Goal: Transaction & Acquisition: Purchase product/service

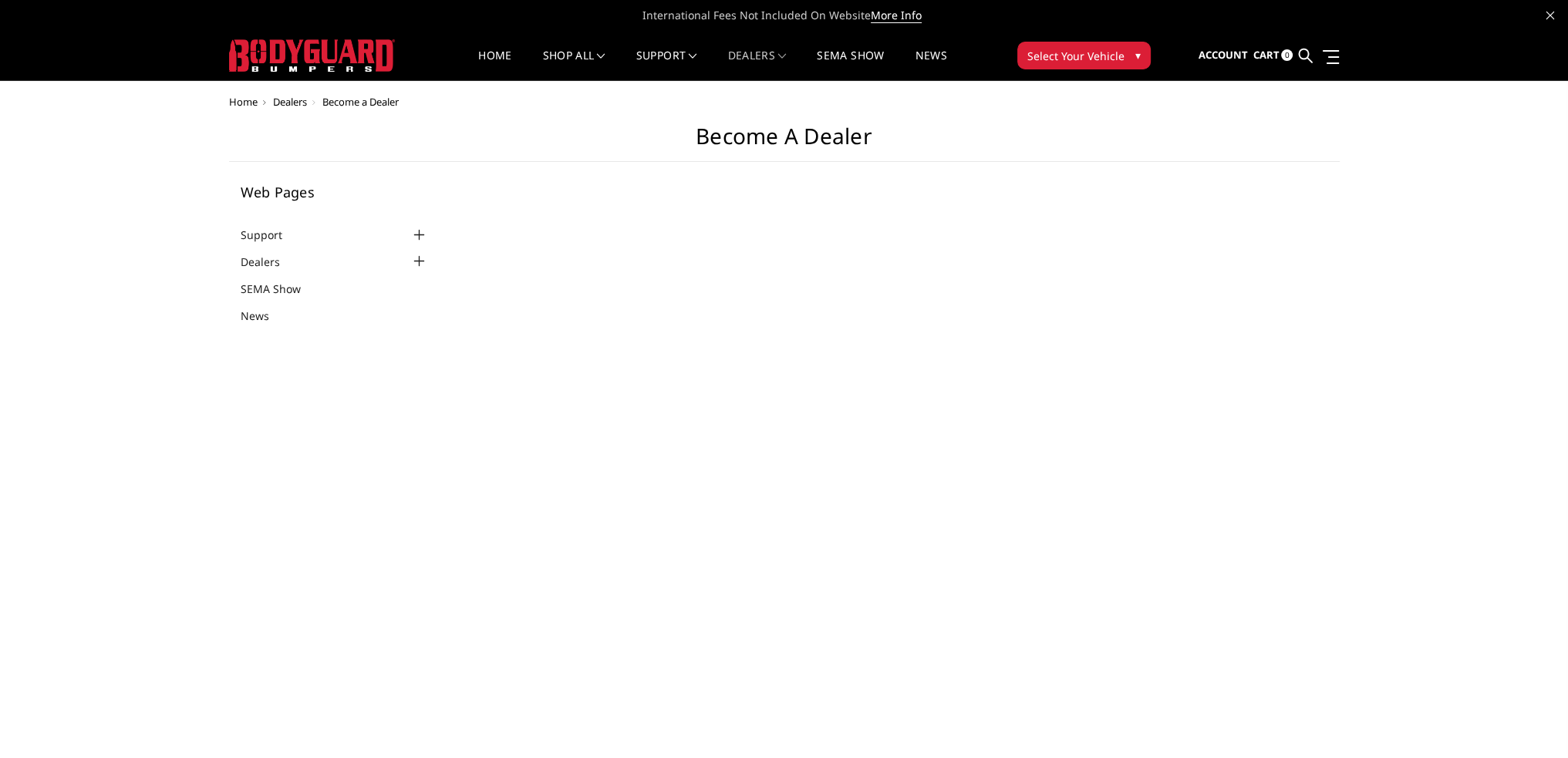
select select "US"
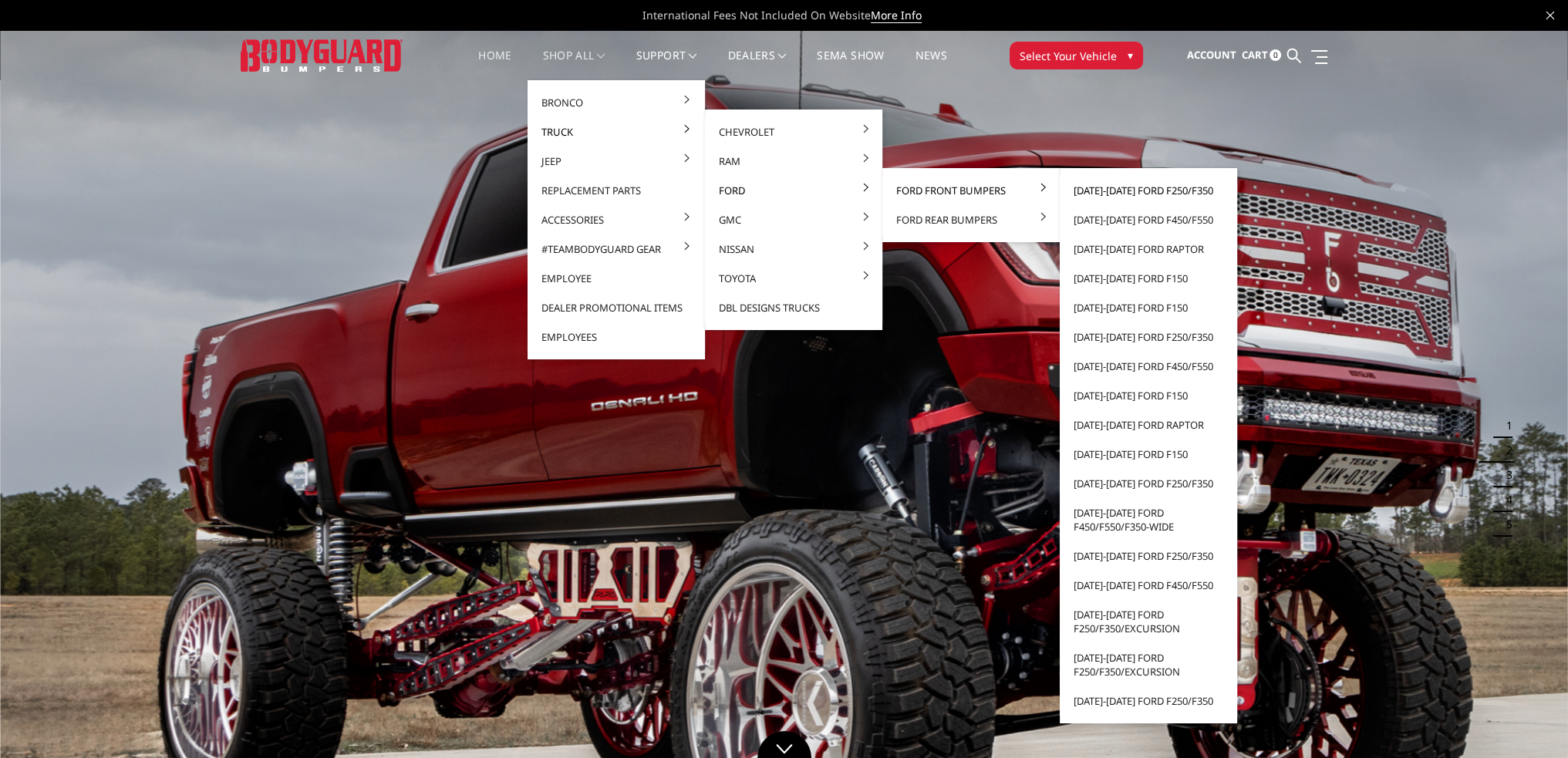
click at [1123, 193] on link "[DATE]-[DATE] Ford F250/F350" at bounding box center [1148, 191] width 165 height 29
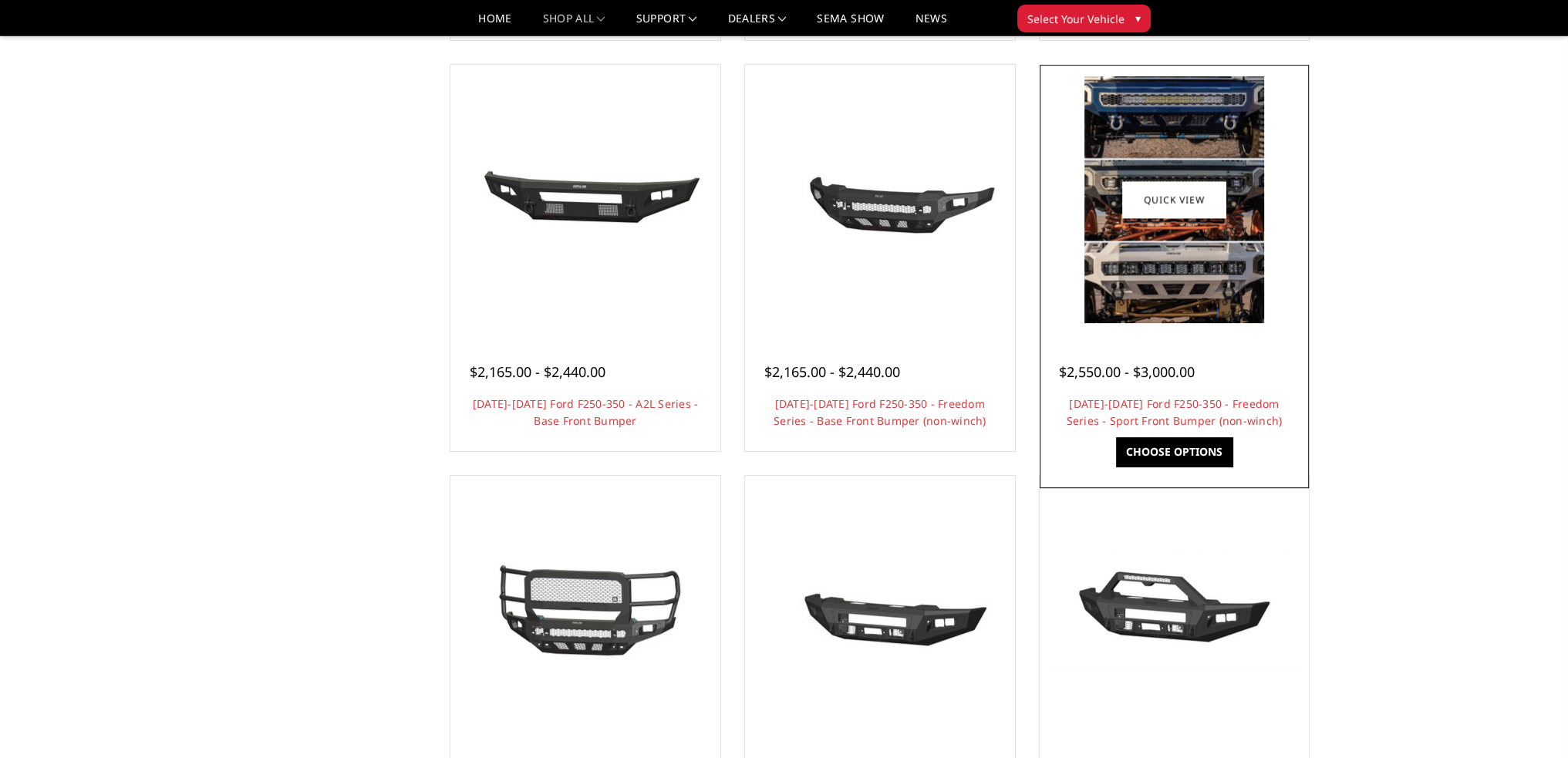
scroll to position [540, 0]
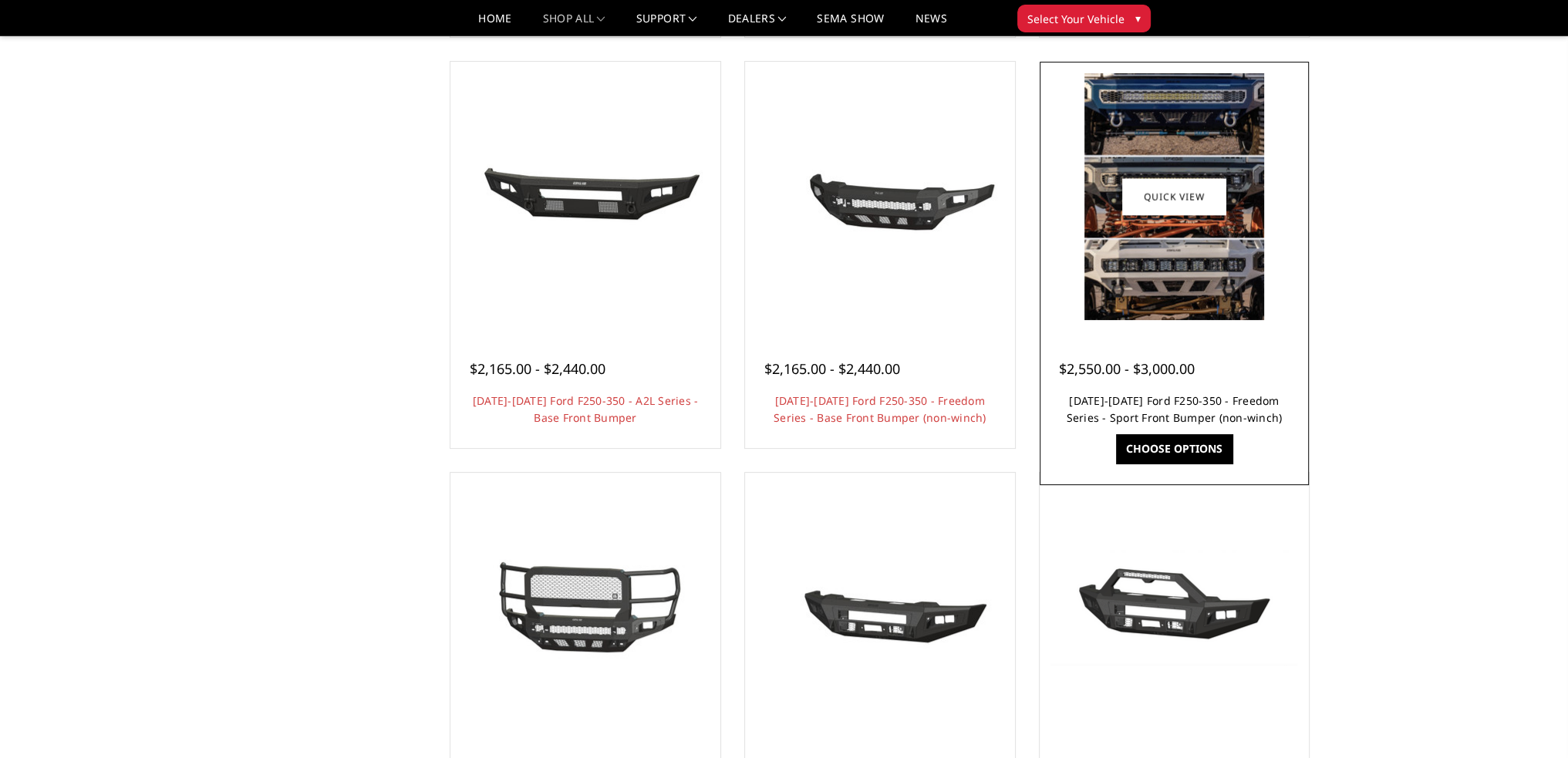
click at [1156, 401] on link "2023-2025 Ford F250-350 - Freedom Series - Sport Front Bumper (non-winch)" at bounding box center [1174, 409] width 216 height 32
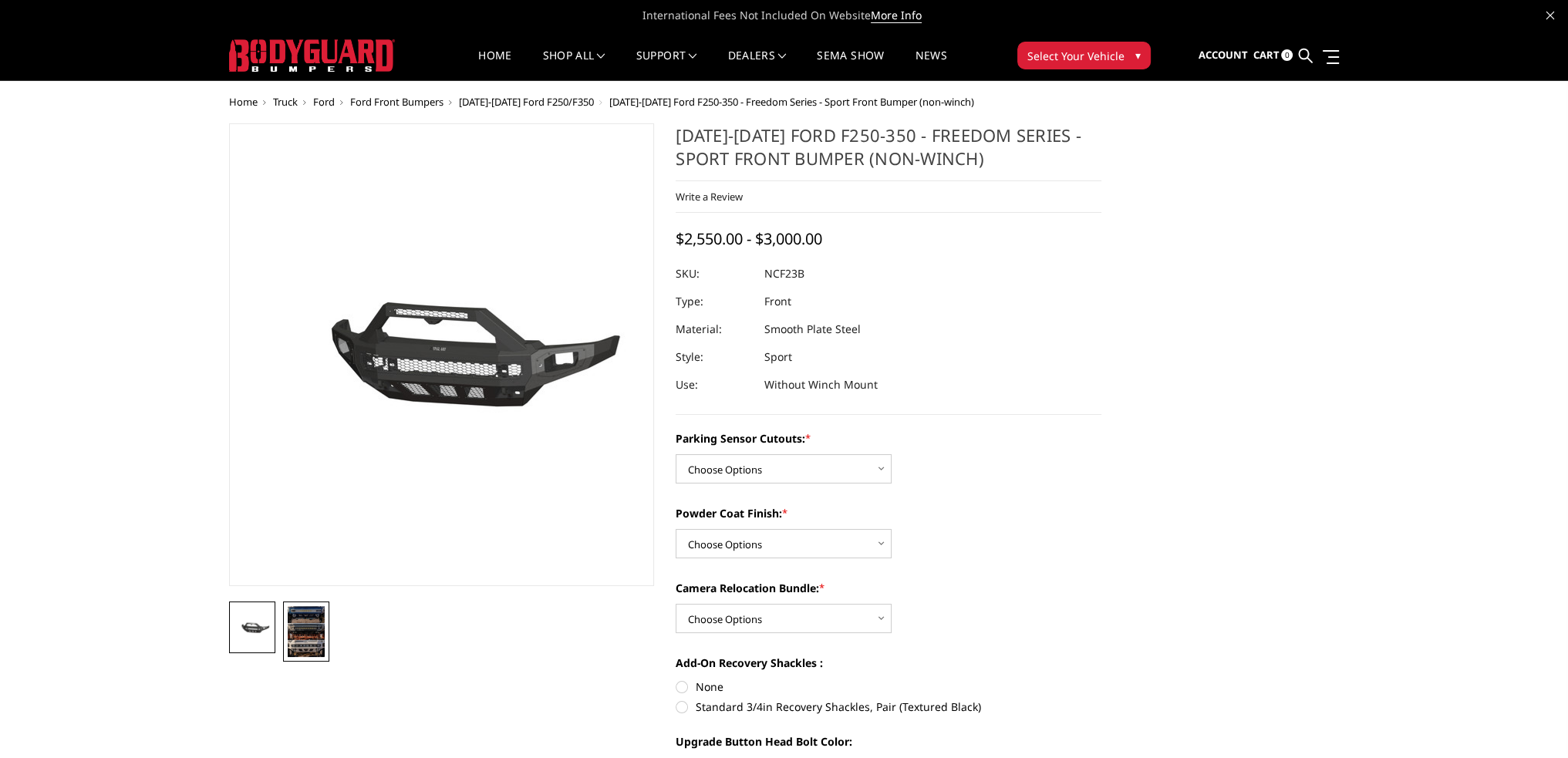
click at [293, 626] on img at bounding box center [306, 631] width 37 height 51
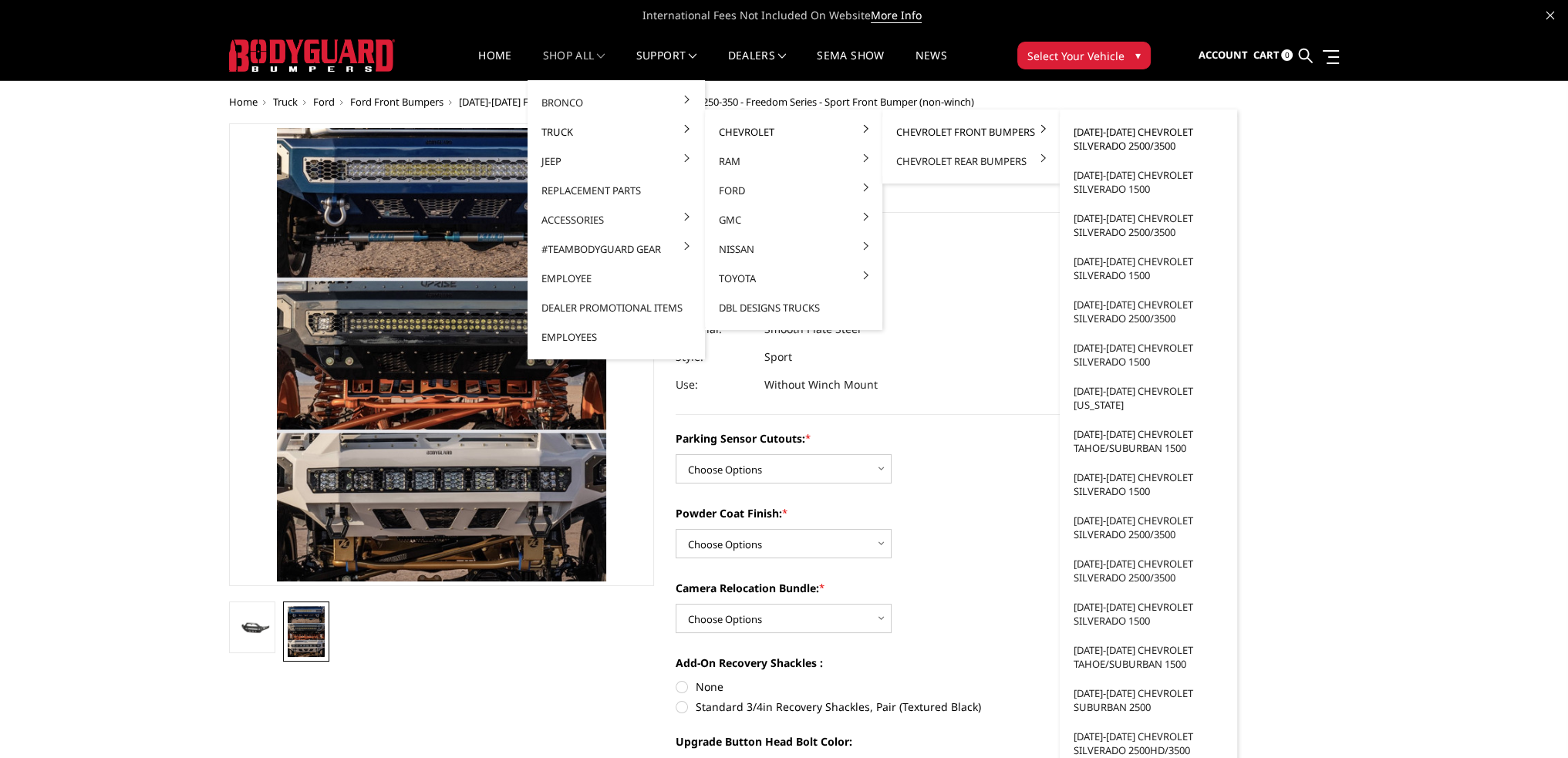
click at [1116, 134] on link "[DATE]-[DATE] Chevrolet Silverado 2500/3500" at bounding box center [1148, 138] width 165 height 43
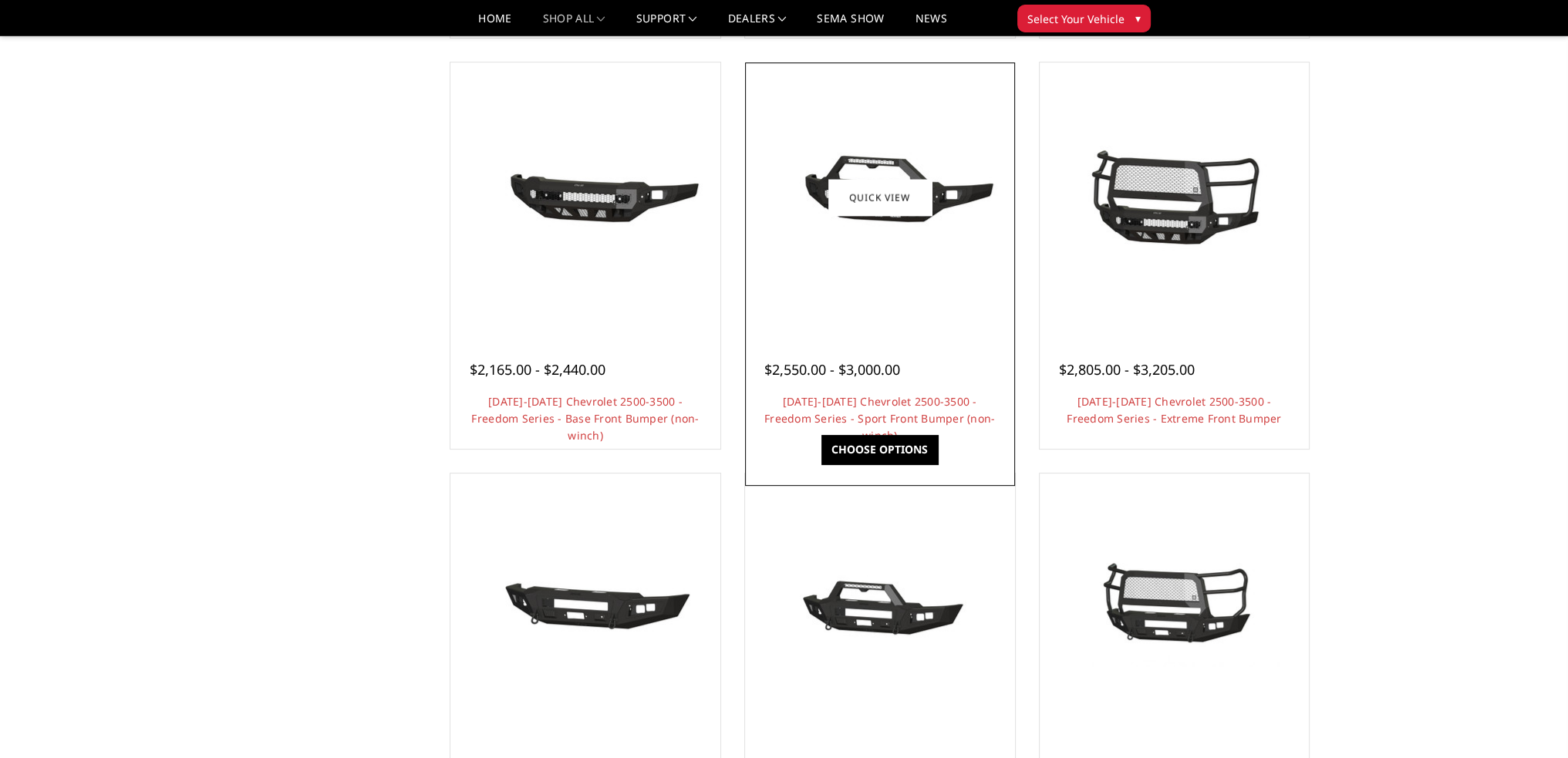
scroll to position [540, 0]
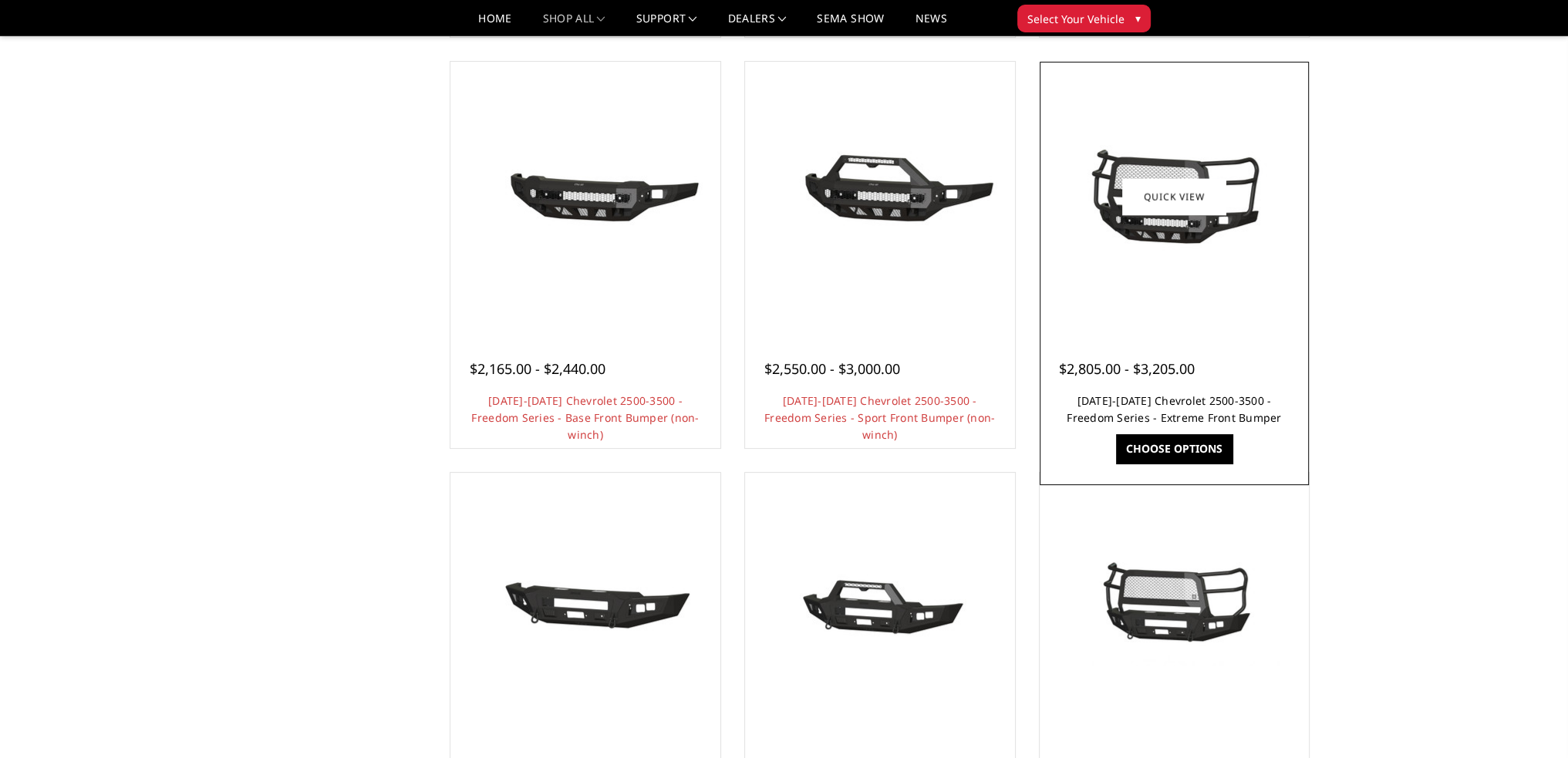
click at [1168, 402] on link "[DATE]-[DATE] Chevrolet 2500-3500 - Freedom Series - Extreme Front Bumper" at bounding box center [1174, 409] width 215 height 32
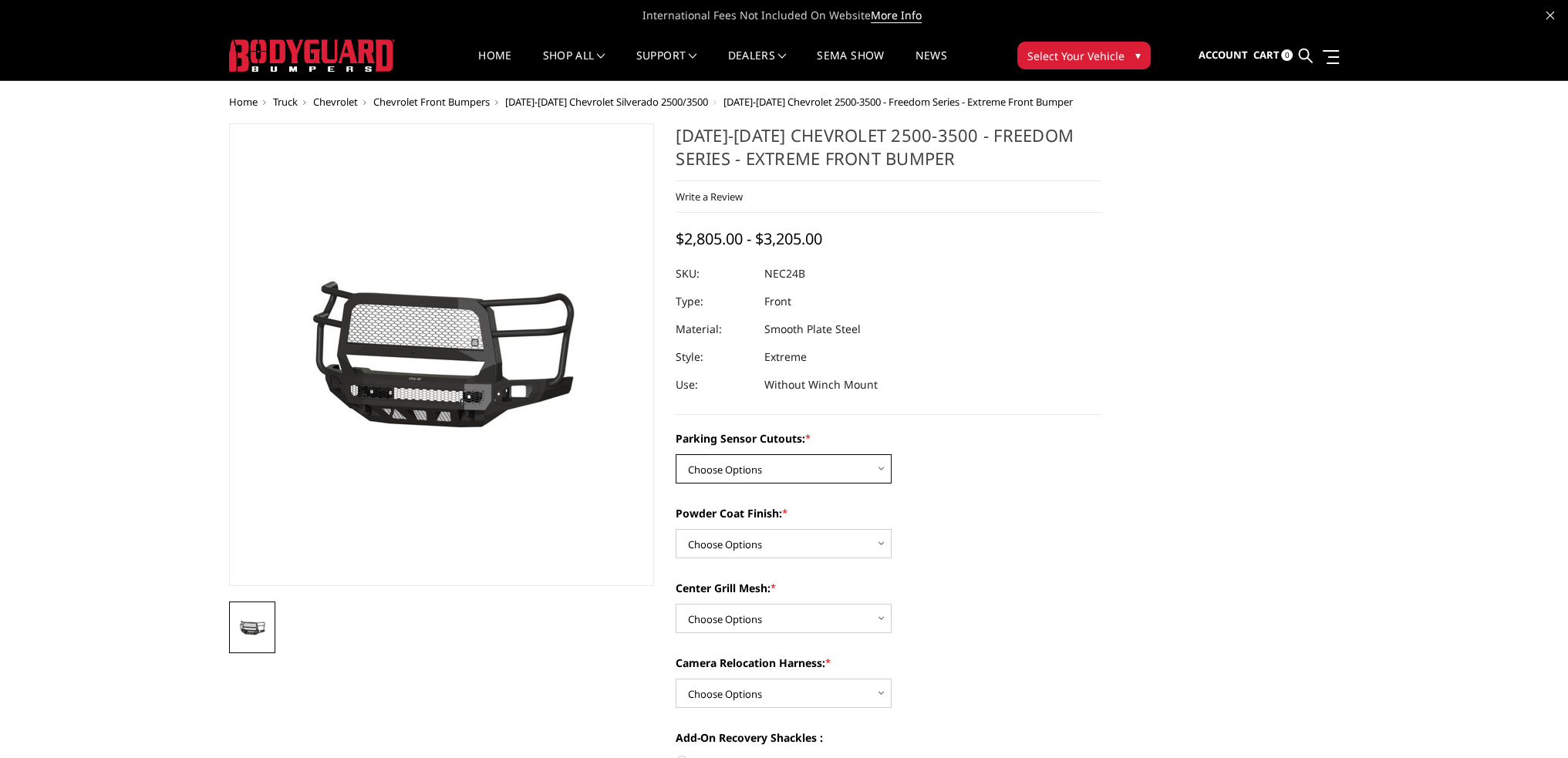
click at [780, 461] on select "Choose Options No - Without Parking Sensor Cutouts Yes - With Parking Sensor Cu…" at bounding box center [783, 469] width 216 height 29
select select "2978"
click at [675, 455] on select "Choose Options No - Without Parking Sensor Cutouts Yes - With Parking Sensor Cu…" at bounding box center [783, 469] width 216 height 29
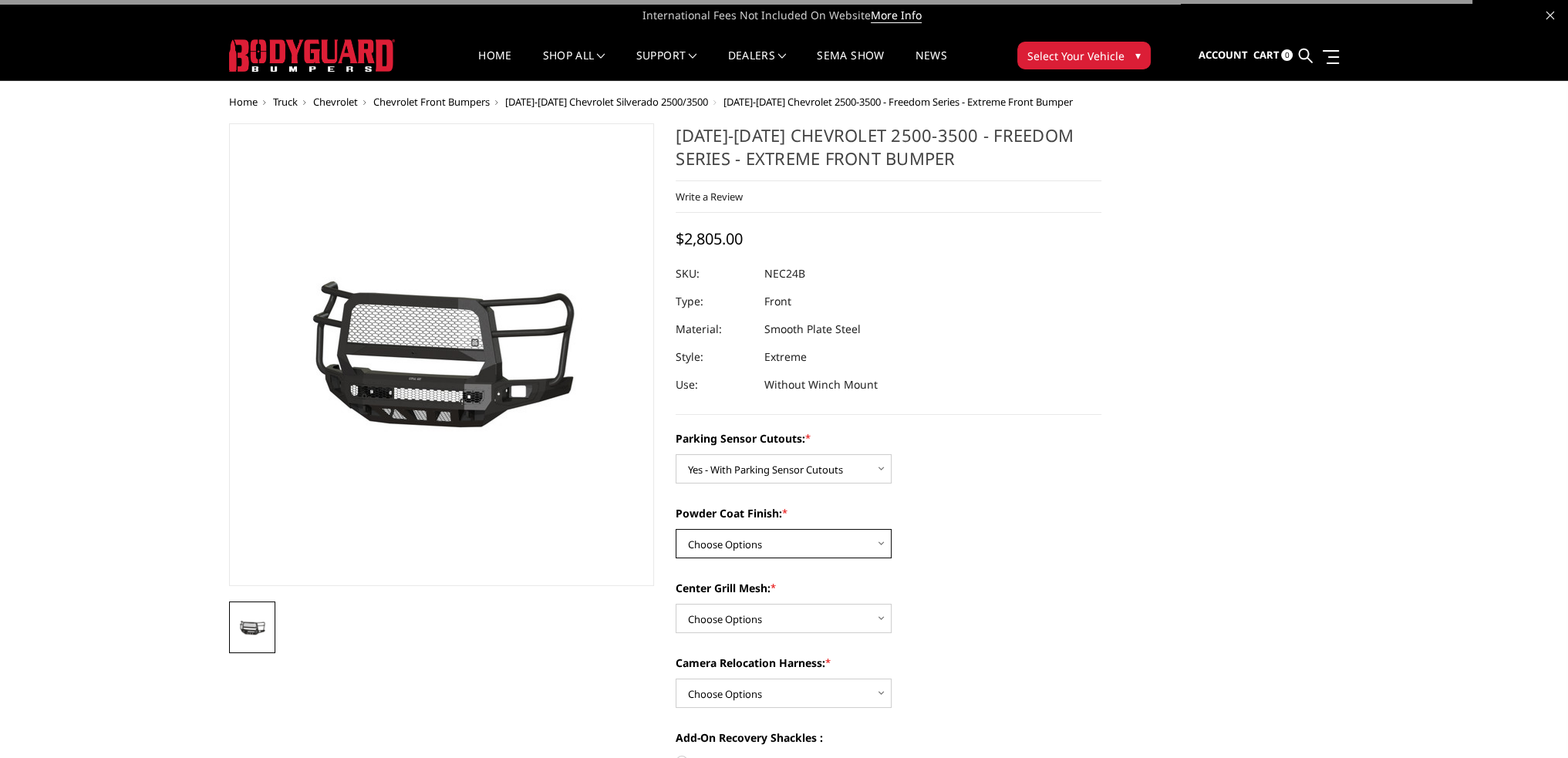
click at [759, 533] on select "Choose Options Bare Metal Texture Black Powder Coat" at bounding box center [783, 544] width 216 height 29
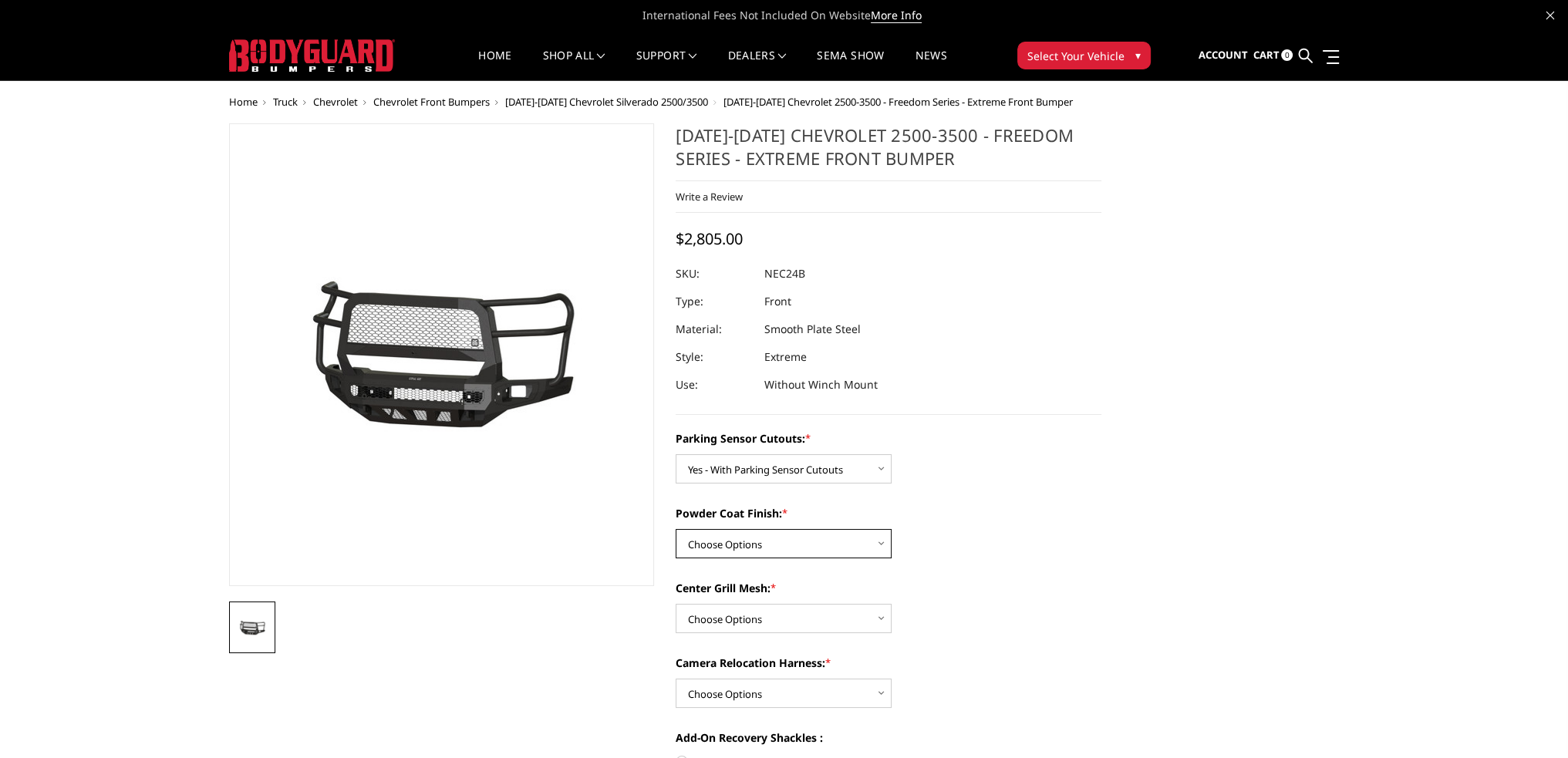
select select "2980"
click at [675, 529] on select "Choose Options Bare Metal Texture Black Powder Coat" at bounding box center [783, 544] width 216 height 29
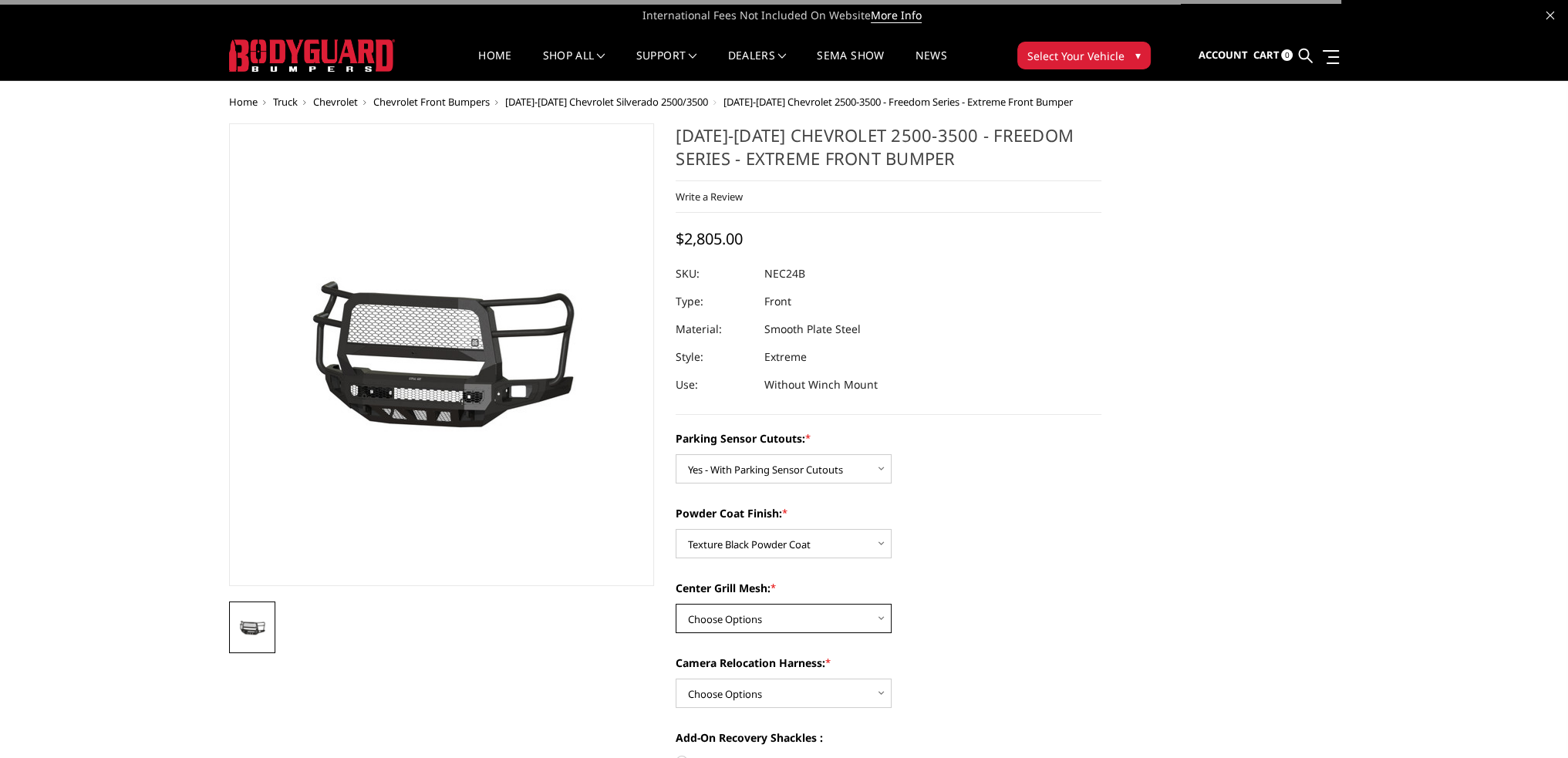
drag, startPoint x: 740, startPoint y: 606, endPoint x: 728, endPoint y: 628, distance: 25.1
click at [740, 606] on select "Choose Options WITH Expanded Metal in Center Grill WITHOUT Expanded Metal in Ce…" at bounding box center [783, 619] width 216 height 29
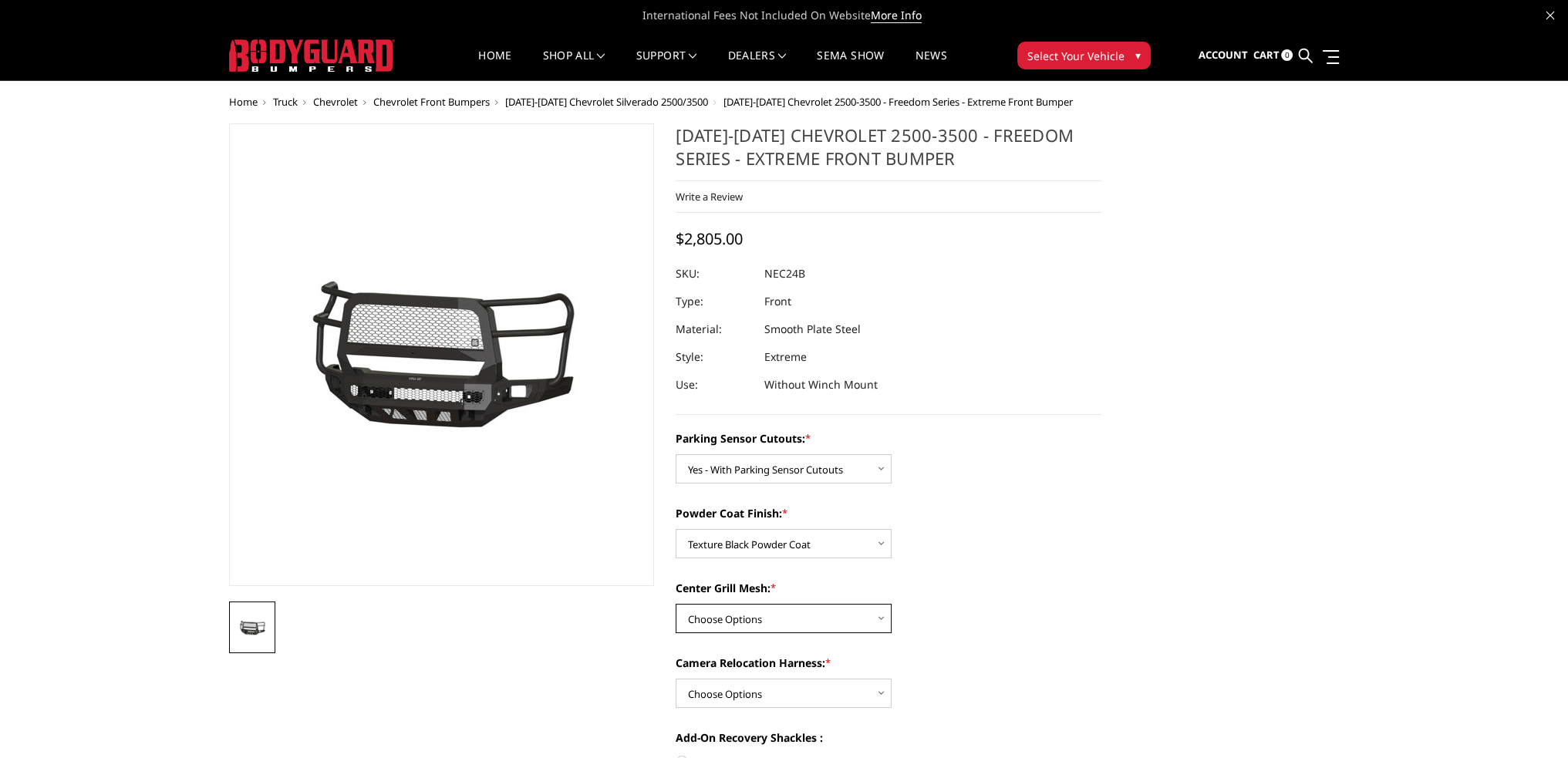
select select "2981"
click at [675, 604] on select "Choose Options WITH Expanded Metal in Center Grill WITHOUT Expanded Metal in Ce…" at bounding box center [783, 619] width 216 height 29
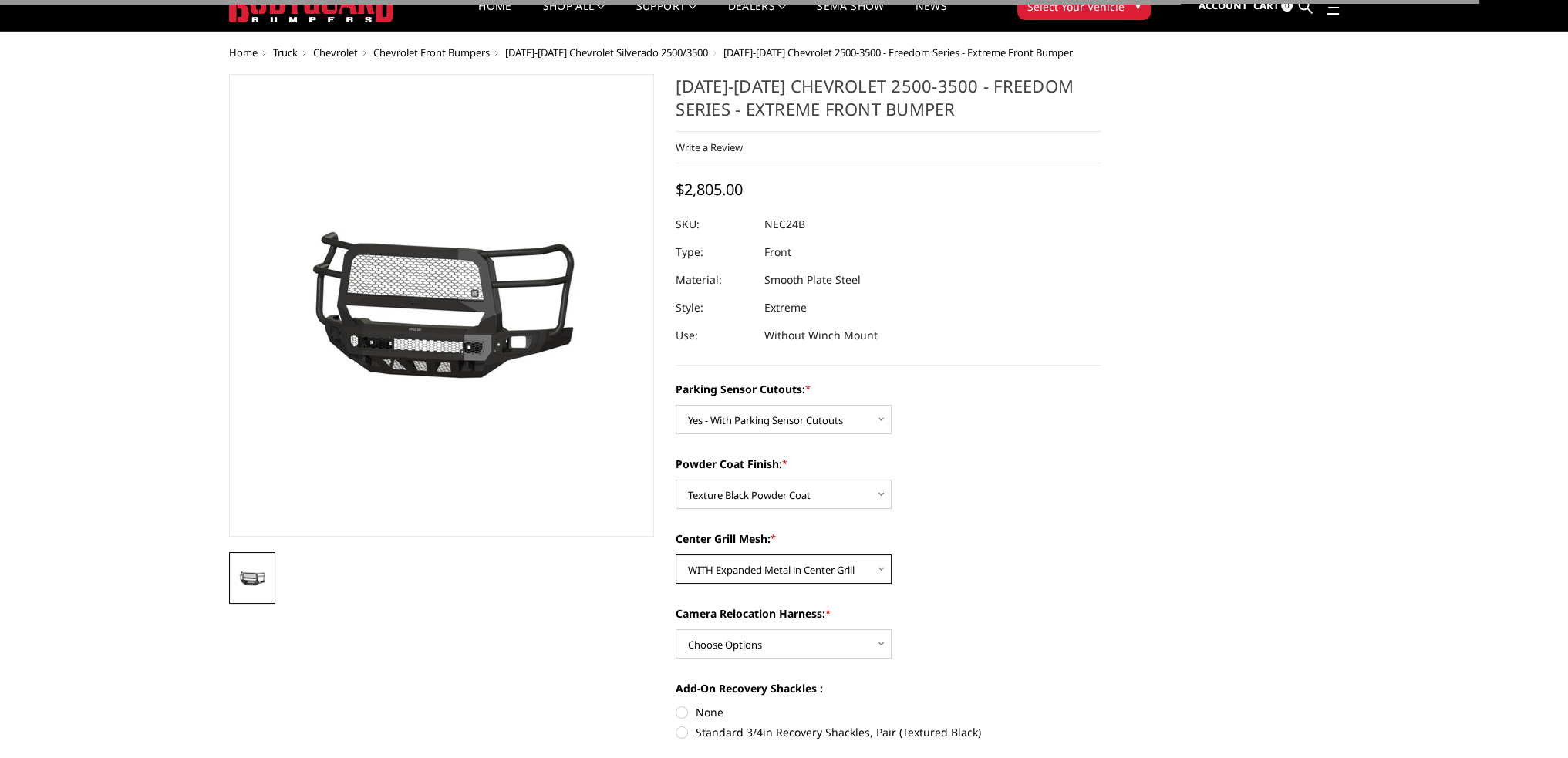
scroll to position [77, 0]
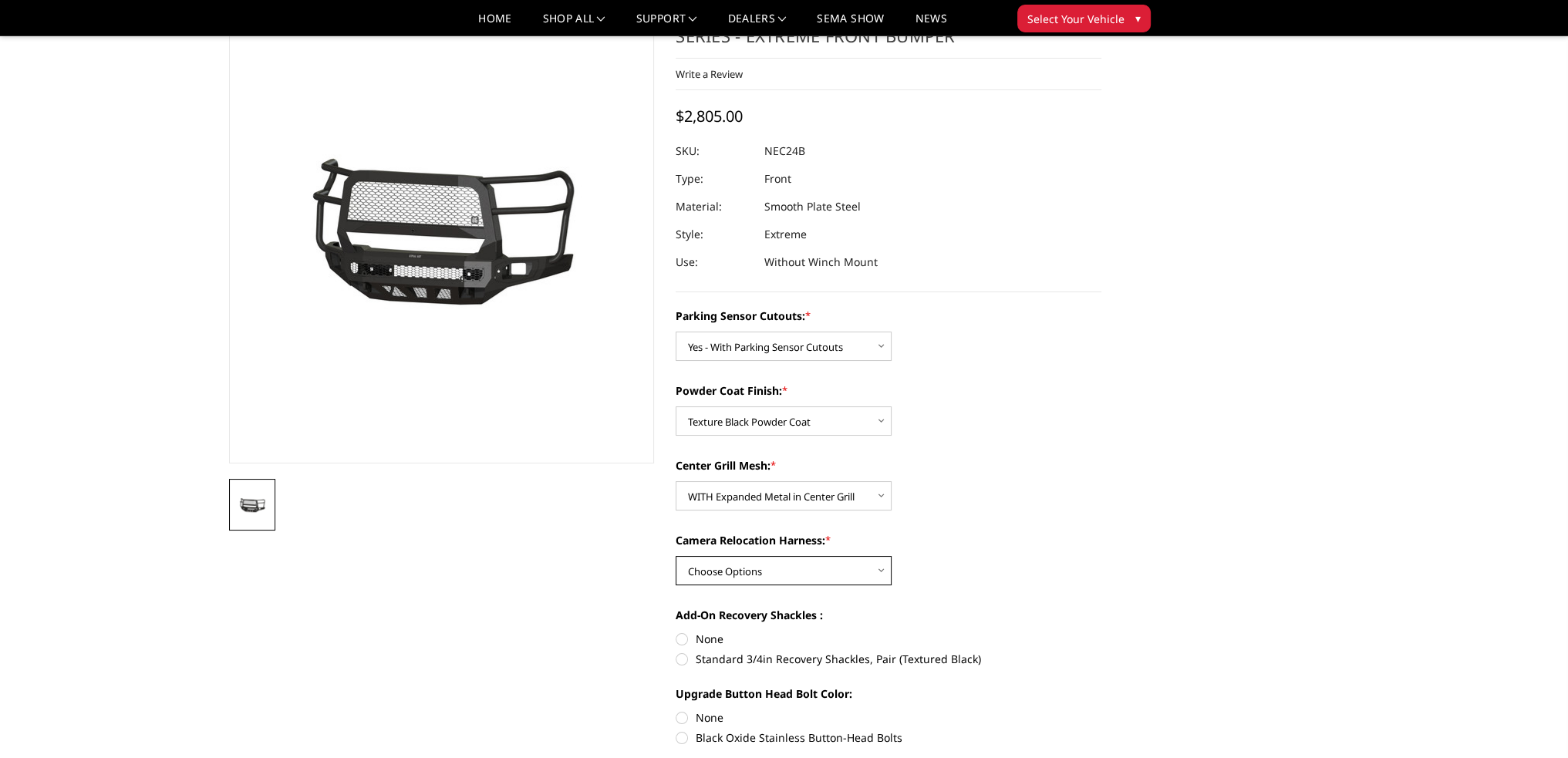
click at [733, 562] on select "Choose Options WITH Camera Relocation Harness WITHOUT Camera Relocation Harness" at bounding box center [783, 571] width 216 height 29
select select "2983"
click at [675, 556] on select "Choose Options WITH Camera Relocation Harness WITHOUT Camera Relocation Harness" at bounding box center [783, 571] width 216 height 29
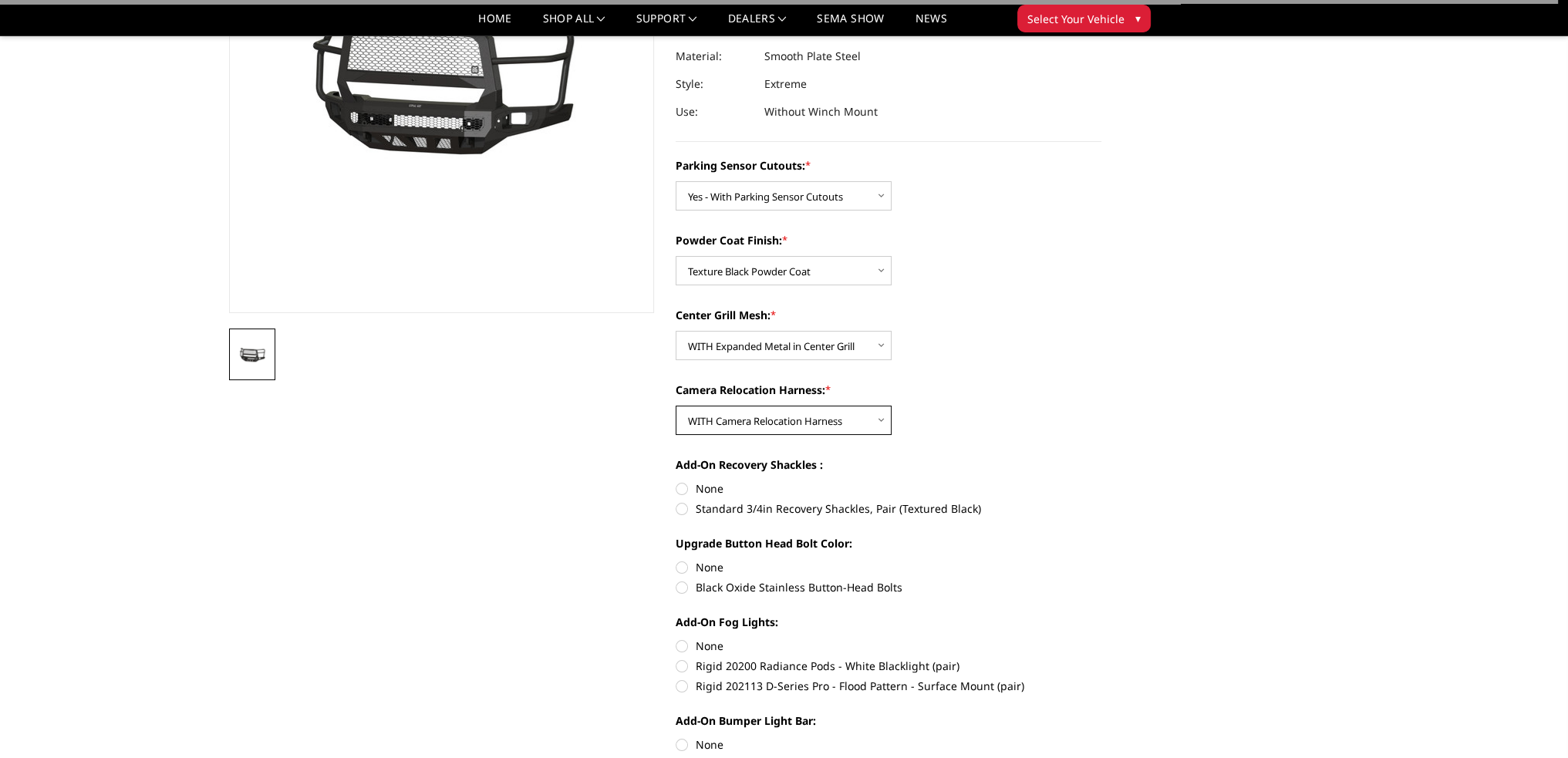
scroll to position [231, 0]
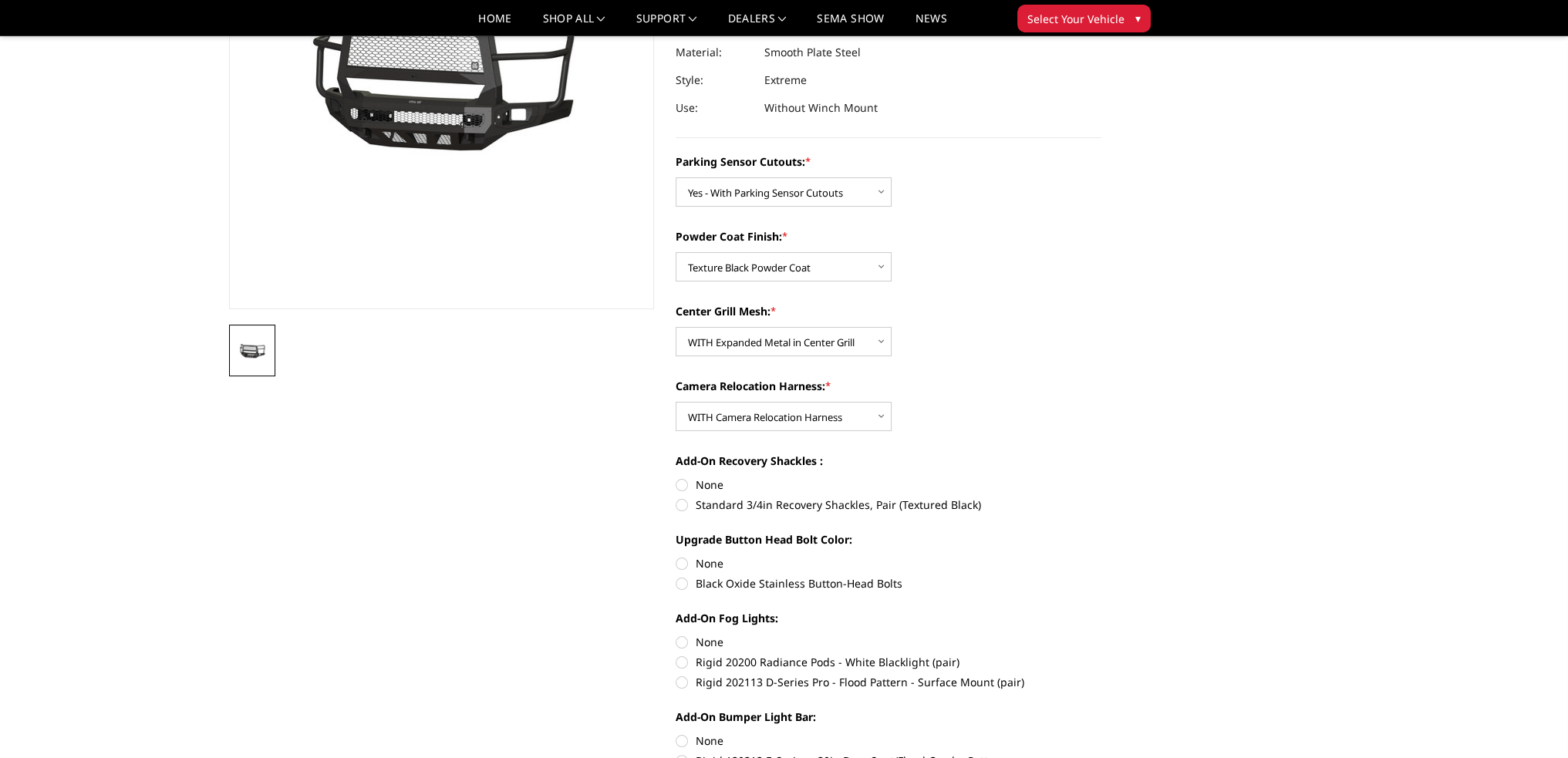
click at [681, 484] on label "None" at bounding box center [888, 485] width 425 height 16
click at [676, 478] on input "None" at bounding box center [675, 477] width 1 height 1
radio input "true"
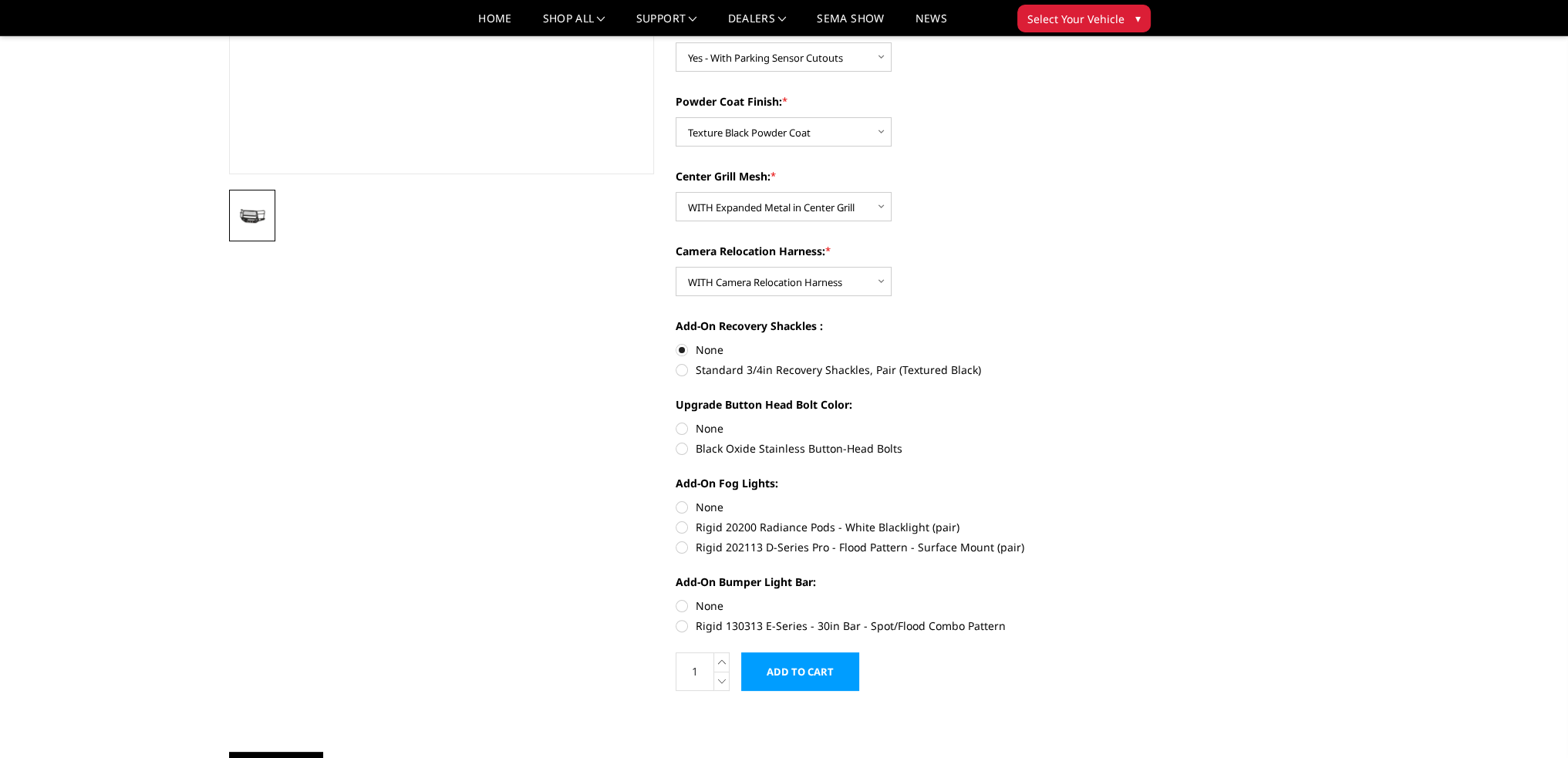
scroll to position [386, 0]
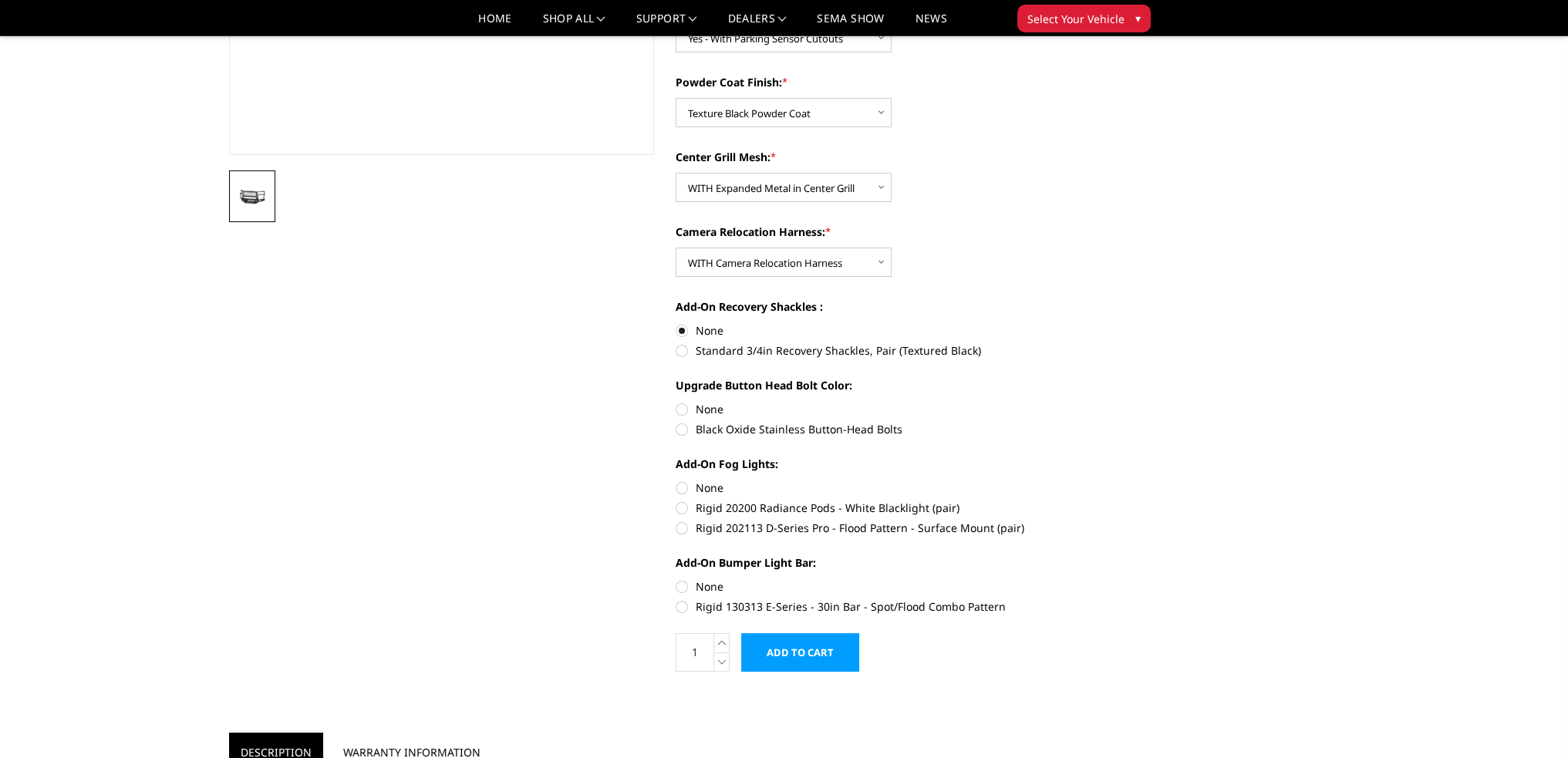
click at [681, 411] on label "None" at bounding box center [888, 409] width 425 height 16
click at [676, 402] on input "None" at bounding box center [675, 401] width 1 height 1
radio input "true"
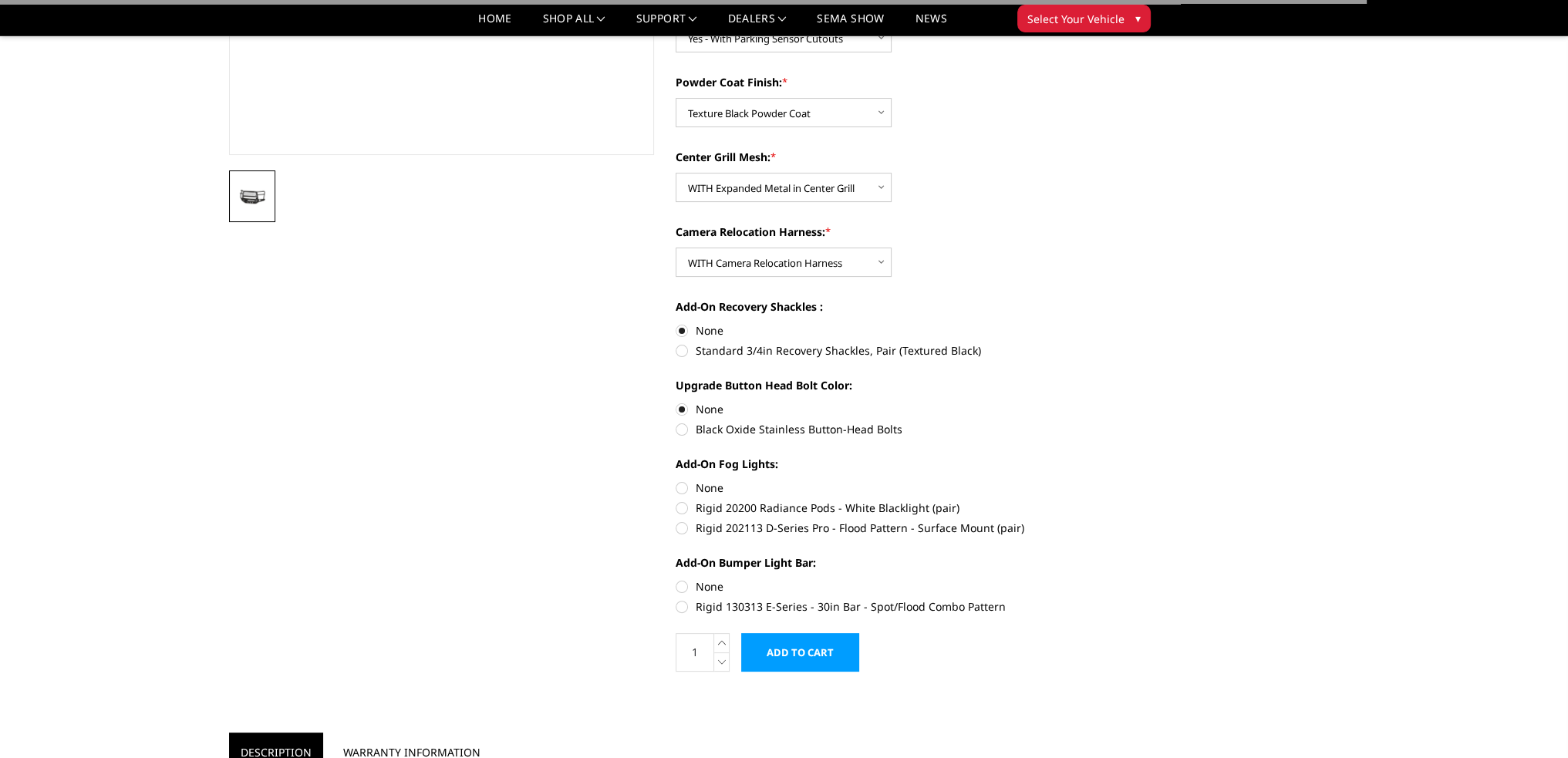
click at [681, 481] on label "None" at bounding box center [888, 487] width 425 height 16
click at [676, 480] on input "None" at bounding box center [675, 480] width 1 height 1
radio input "true"
click at [684, 581] on label "None" at bounding box center [888, 586] width 425 height 16
click at [676, 579] on input "None" at bounding box center [675, 578] width 1 height 1
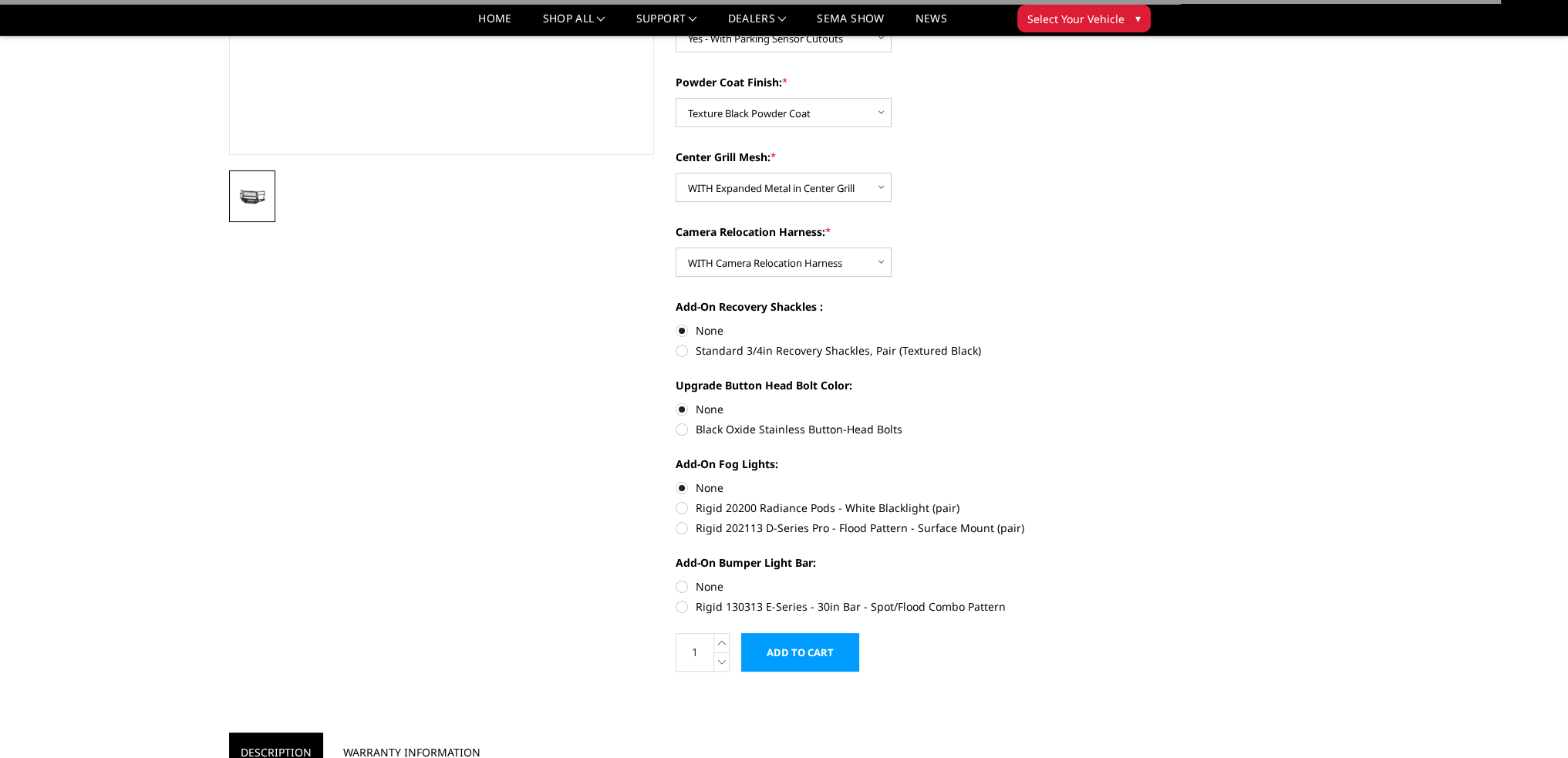
radio input "true"
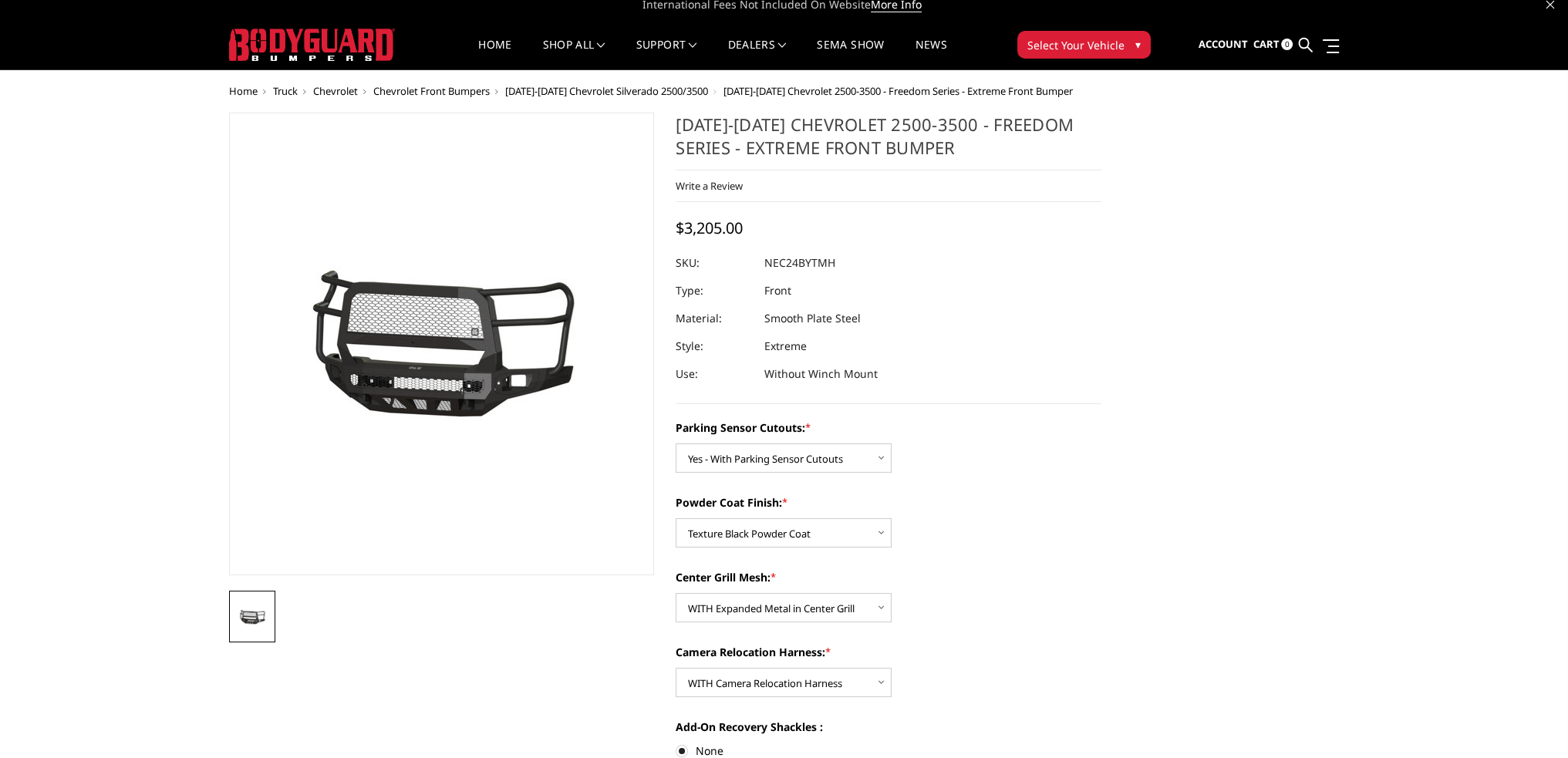
scroll to position [0, 0]
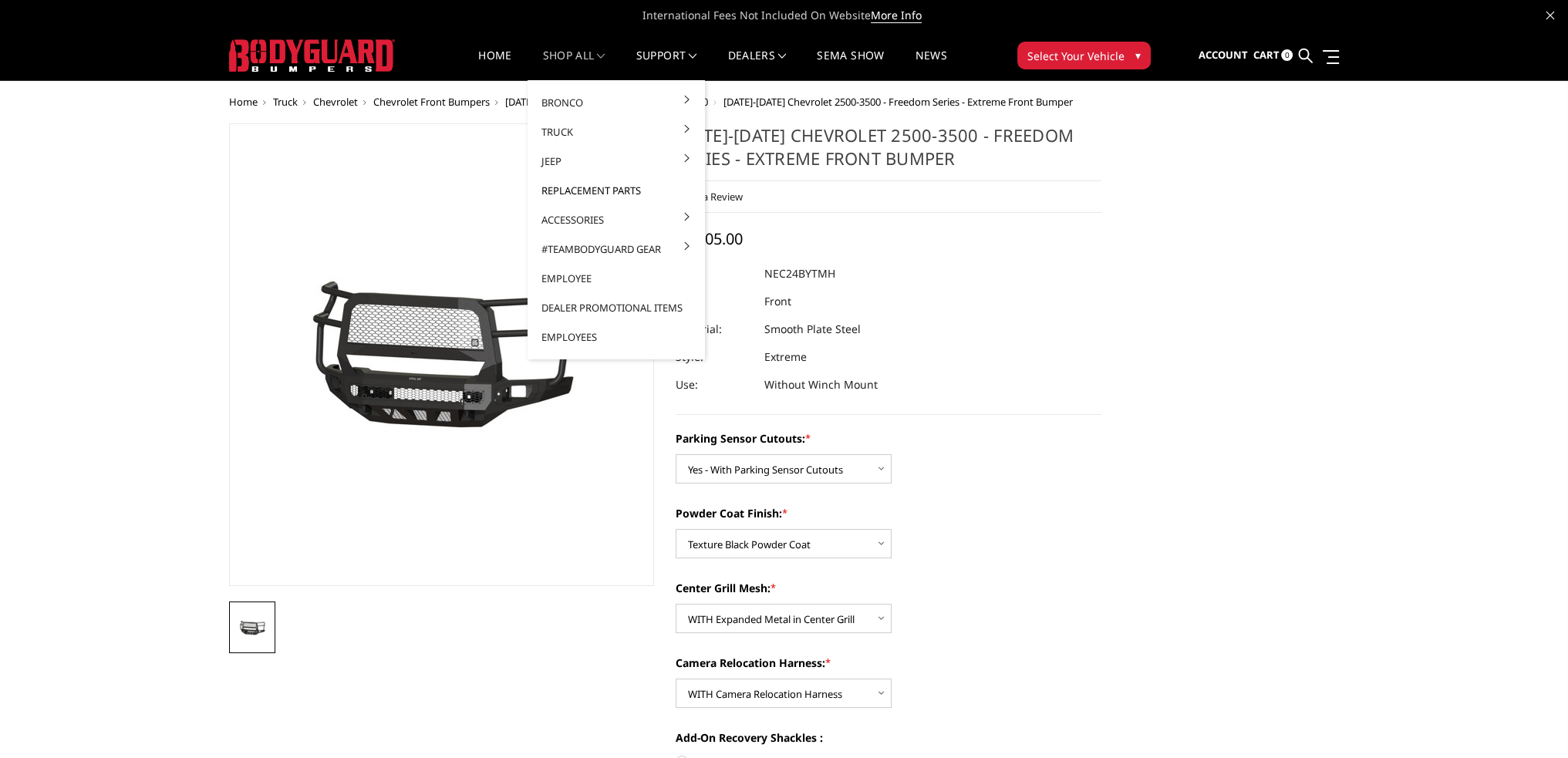
click at [571, 186] on link "Replacement Parts" at bounding box center [616, 191] width 165 height 29
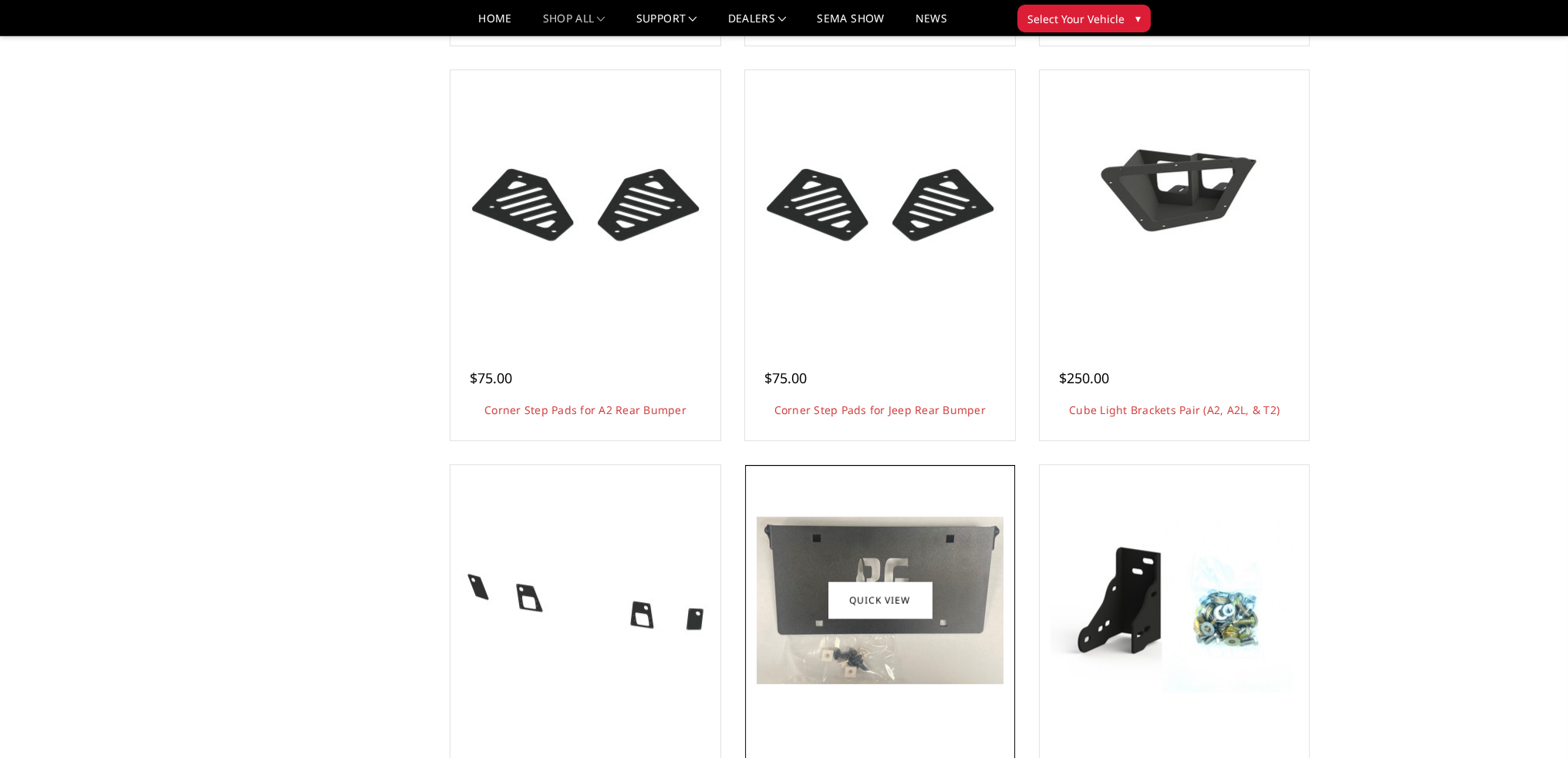
scroll to position [1388, 0]
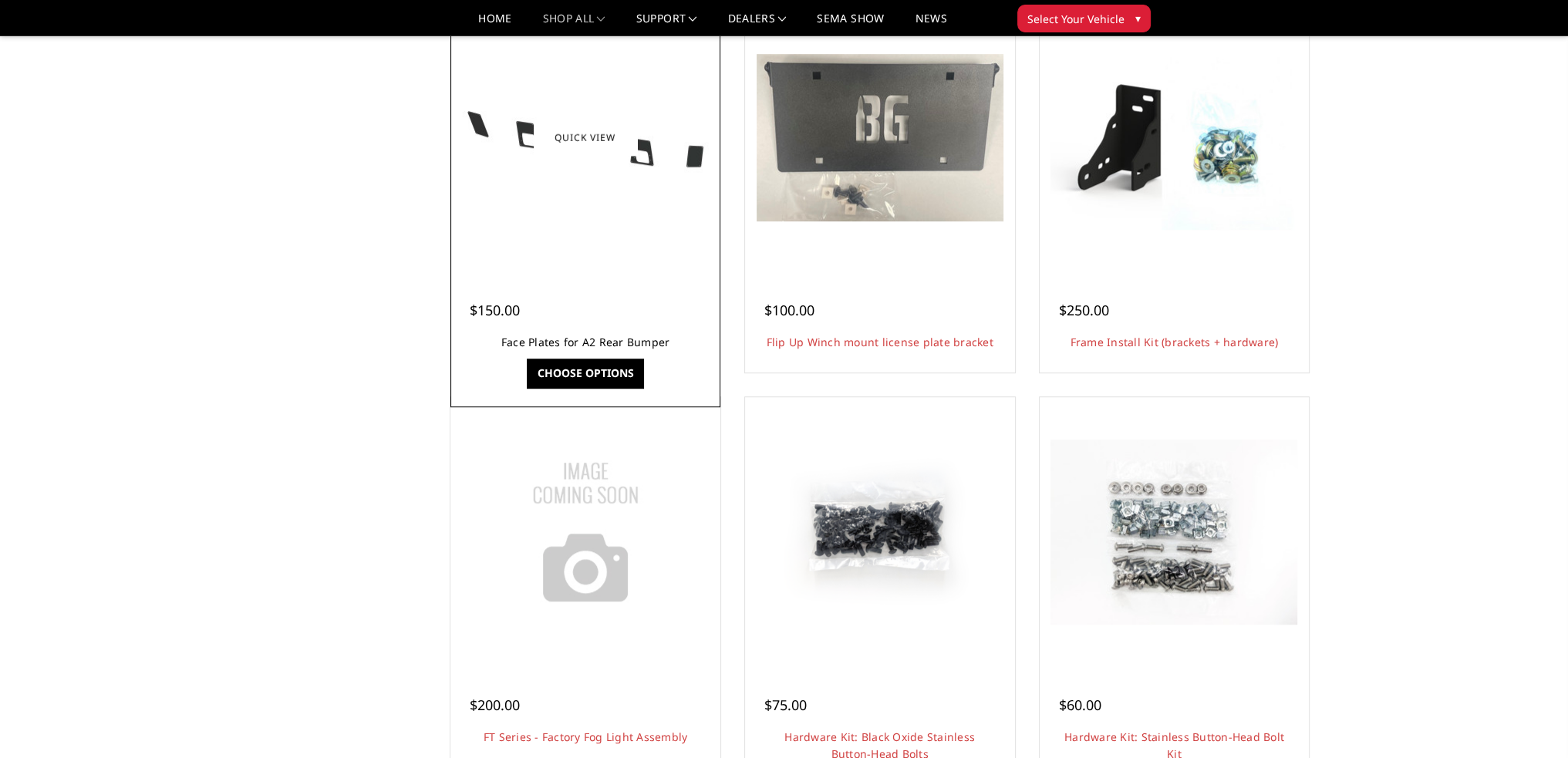
click at [613, 345] on link "Face Plates for A2 Rear Bumper" at bounding box center [585, 342] width 169 height 15
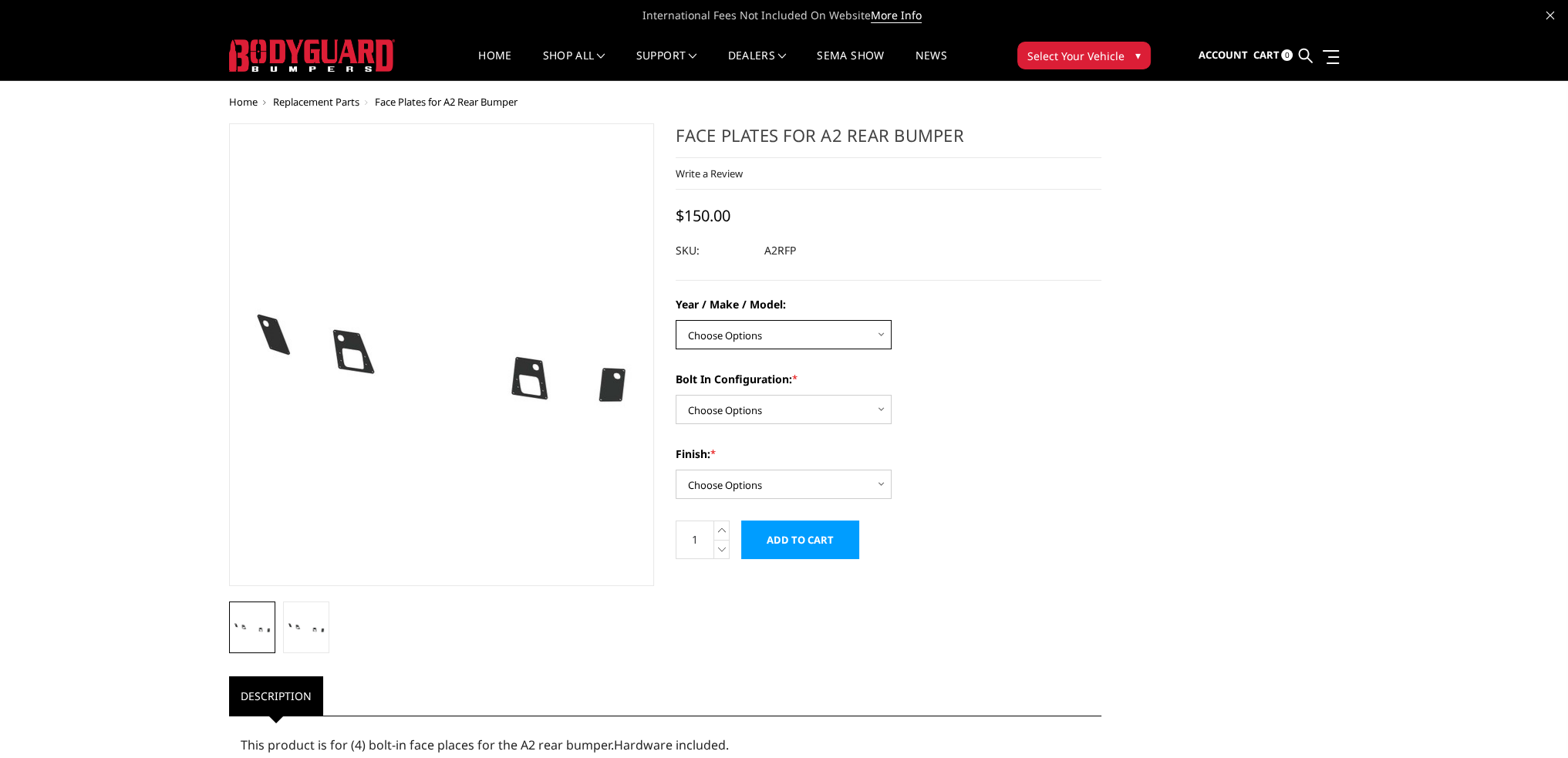
click at [793, 337] on select "Choose Options Chevrolet/GMC 20-24 2500 / 3500 Chevrolet/GMC 15-19 2500 / 3500 …" at bounding box center [783, 334] width 216 height 29
click at [805, 335] on select "Choose Options Chevrolet/GMC 20-24 2500 / 3500 Chevrolet/GMC 15-19 2500 / 3500 …" at bounding box center [783, 334] width 216 height 29
click at [722, 342] on select "Choose Options Chevrolet/GMC 20-24 2500 / 3500 Chevrolet/GMC 15-19 2500 / 3500 …" at bounding box center [783, 334] width 216 height 29
click at [763, 328] on select "Choose Options Chevrolet/GMC 20-24 2500 / 3500 Chevrolet/GMC 15-19 2500 / 3500 …" at bounding box center [783, 334] width 216 height 29
